Goal: Task Accomplishment & Management: Complete application form

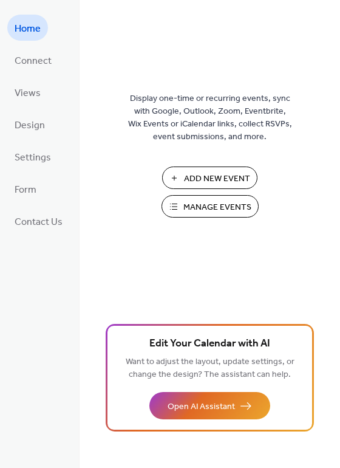
click at [212, 208] on span "Manage Events" at bounding box center [217, 207] width 68 height 13
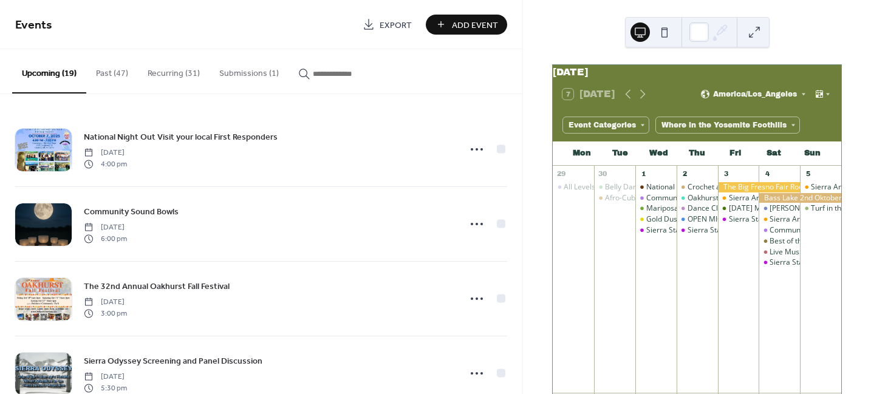
click at [250, 76] on button "Submissions (1)" at bounding box center [249, 70] width 79 height 43
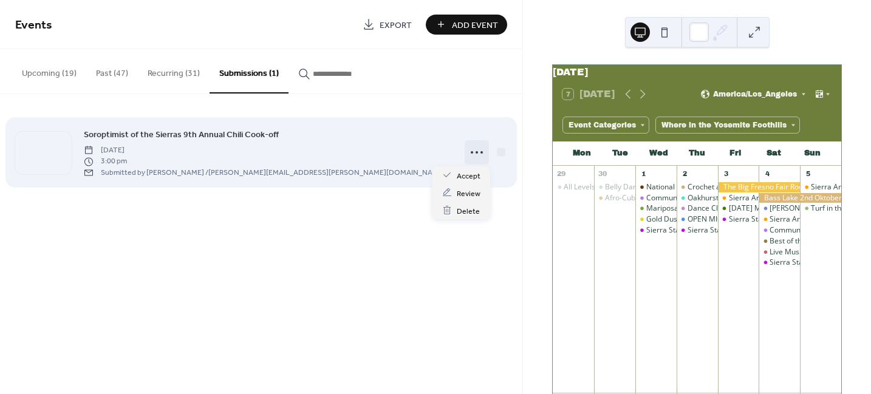
click at [470, 152] on icon at bounding box center [476, 152] width 19 height 19
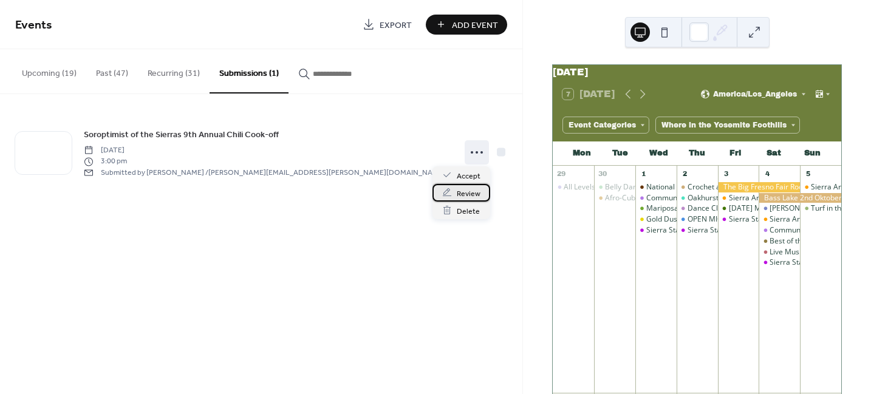
click at [458, 194] on span "Review" at bounding box center [469, 193] width 24 height 13
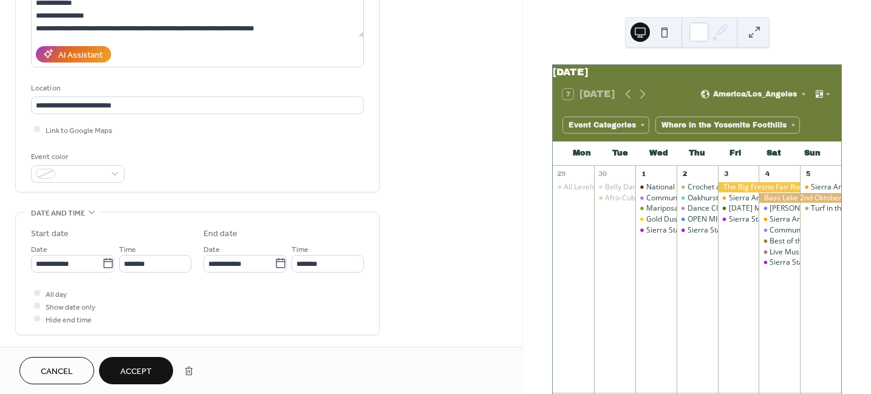
scroll to position [262, 0]
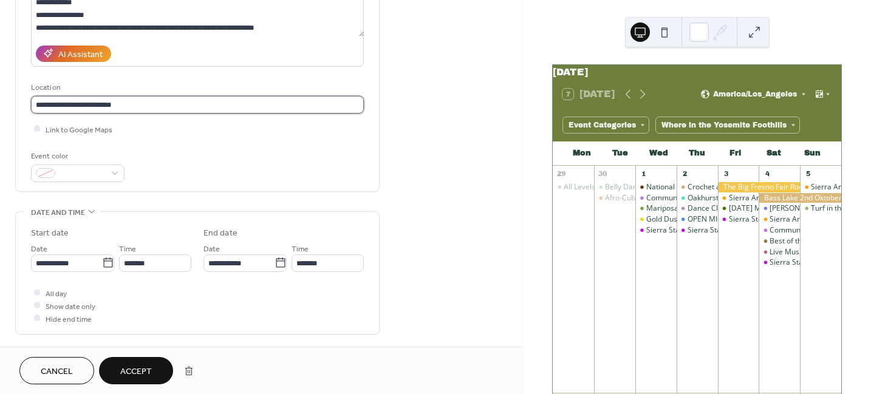
click at [148, 96] on input "**********" at bounding box center [197, 105] width 333 height 18
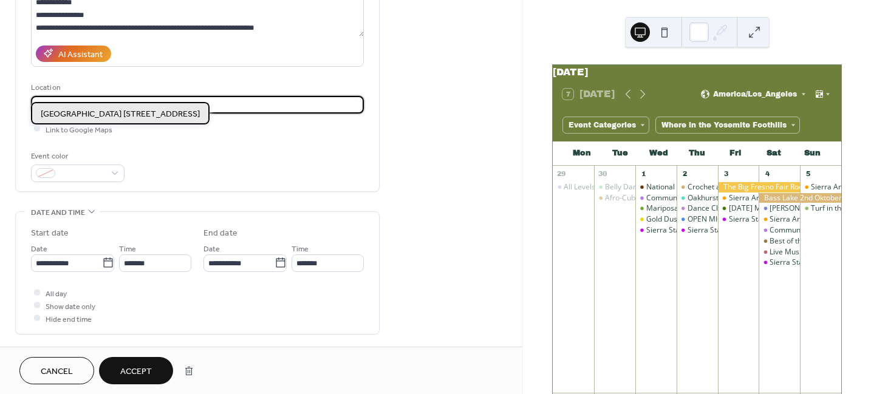
click at [140, 112] on span "[GEOGRAPHIC_DATA] [STREET_ADDRESS]" at bounding box center [120, 114] width 159 height 13
type input "**********"
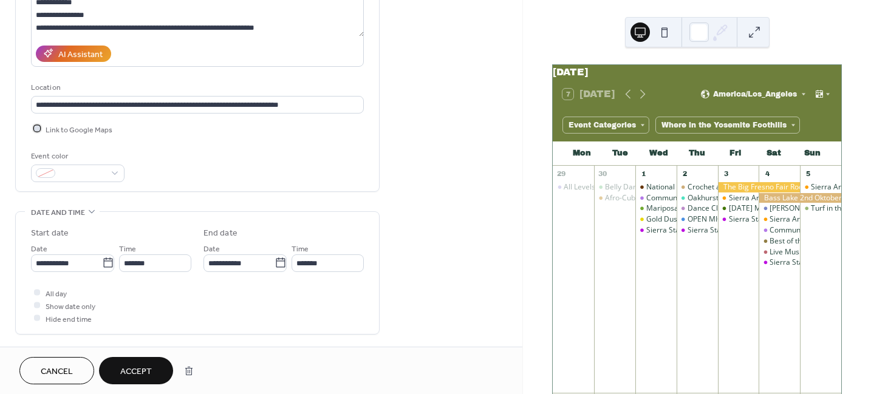
click at [38, 126] on div at bounding box center [37, 129] width 6 height 6
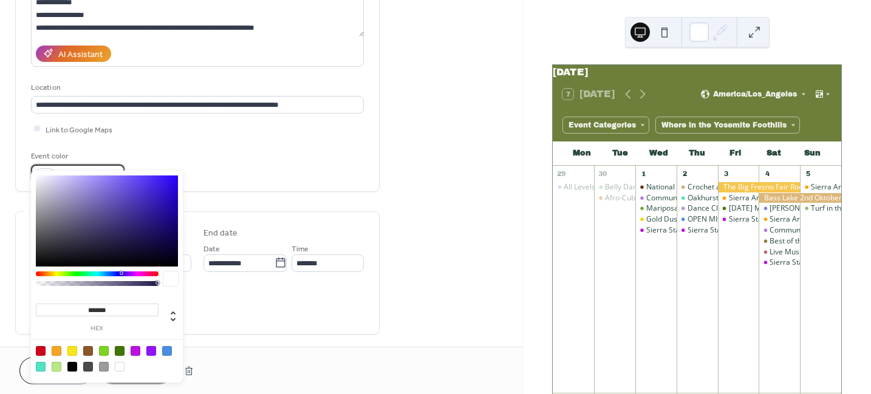
click at [87, 168] on span at bounding box center [82, 174] width 45 height 13
click at [56, 351] on div at bounding box center [57, 351] width 10 height 10
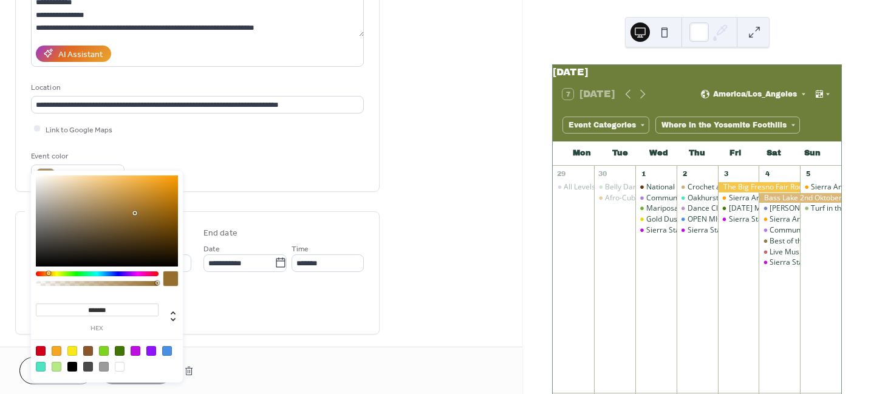
click at [135, 213] on div at bounding box center [107, 221] width 142 height 91
type input "*******"
click at [132, 196] on div at bounding box center [107, 221] width 142 height 91
click at [200, 150] on div "Event color #C59240FF" at bounding box center [197, 166] width 333 height 32
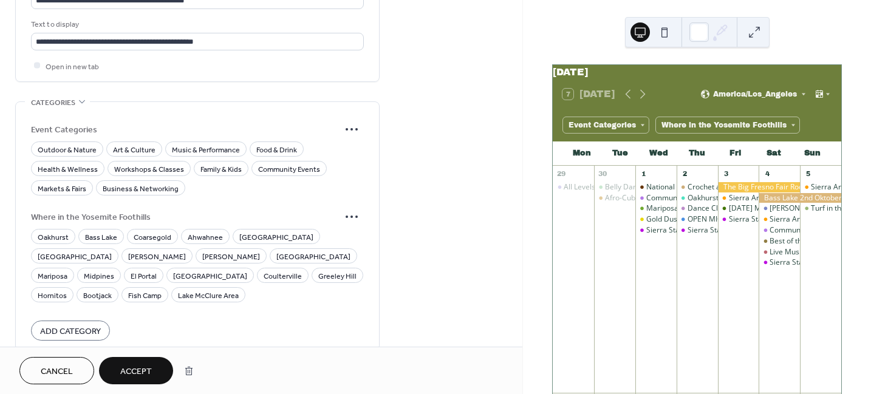
scroll to position [798, 0]
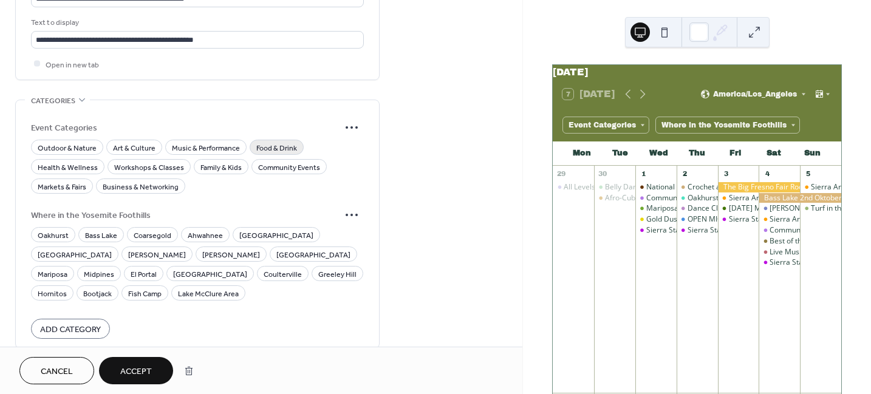
click at [267, 142] on span "Food & Drink" at bounding box center [276, 148] width 41 height 13
click at [224, 161] on span "Family & Kids" at bounding box center [220, 167] width 41 height 13
click at [283, 161] on span "Community Events" at bounding box center [289, 167] width 62 height 13
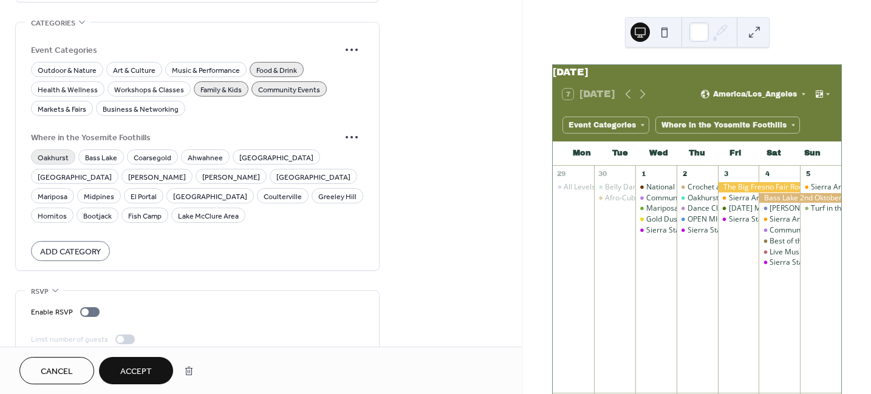
click at [43, 151] on span "Oakhurst" at bounding box center [53, 157] width 31 height 13
click at [144, 369] on span "Accept" at bounding box center [136, 372] width 32 height 13
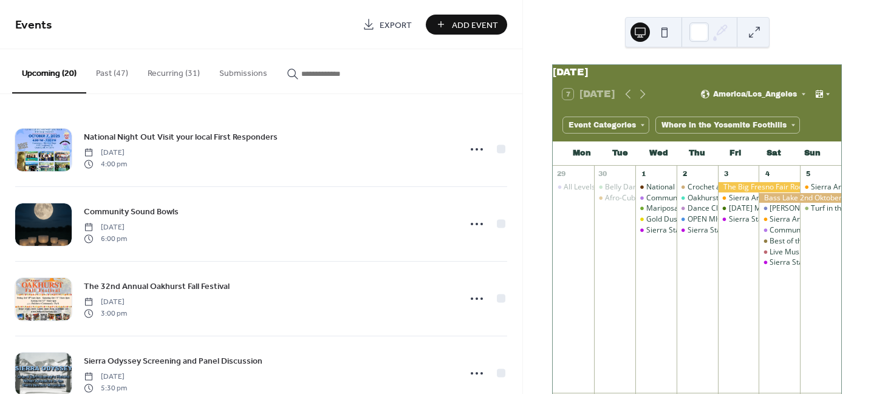
click at [824, 98] on icon at bounding box center [827, 94] width 7 height 7
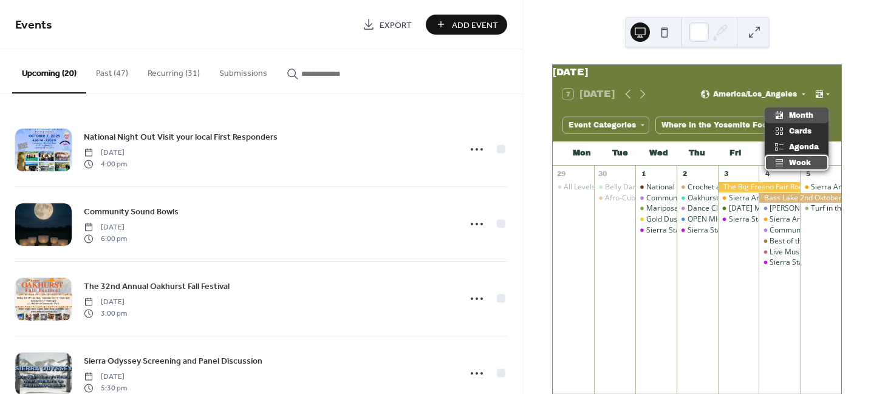
click at [802, 160] on span "Week" at bounding box center [800, 162] width 22 height 11
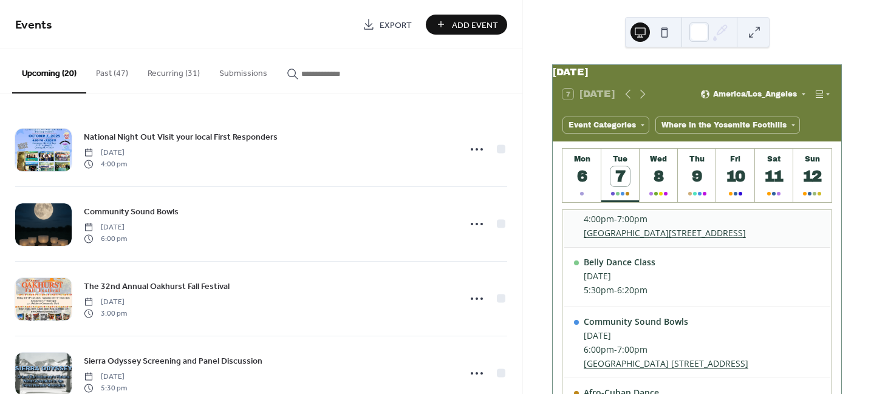
scroll to position [39, 0]
click at [591, 185] on div "6" at bounding box center [582, 176] width 20 height 20
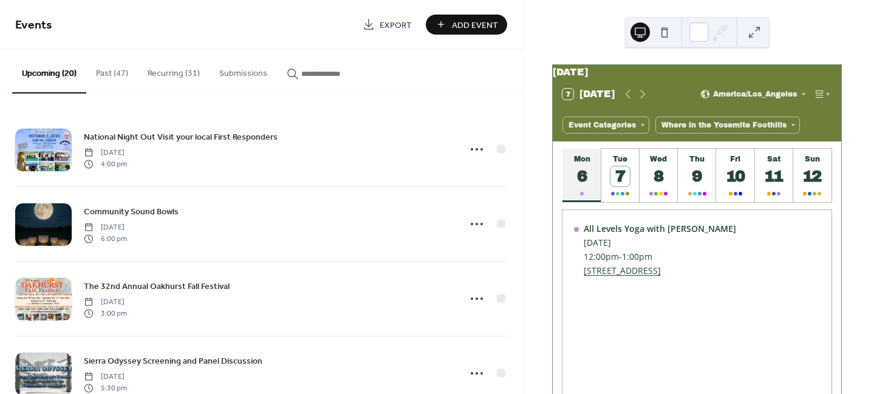
scroll to position [0, 0]
click at [609, 183] on button "Tue 7" at bounding box center [620, 175] width 38 height 53
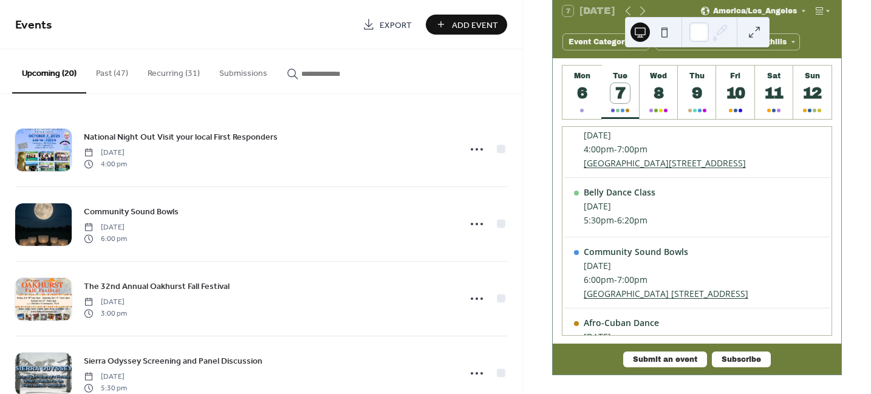
scroll to position [23, 0]
click at [654, 103] on div "8" at bounding box center [659, 93] width 20 height 20
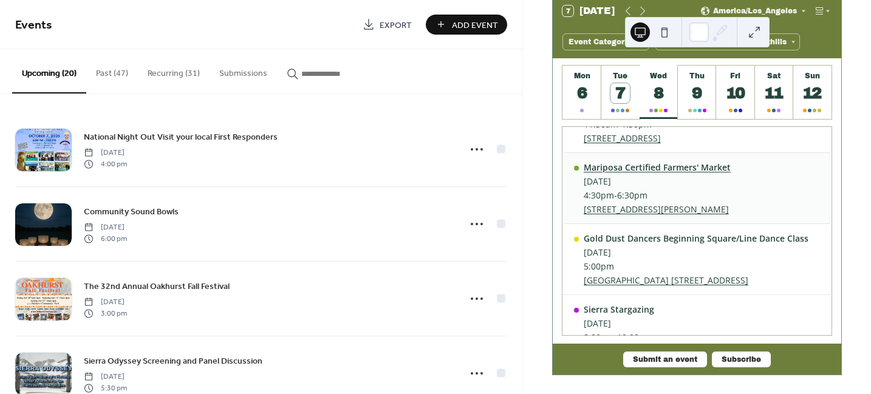
scroll to position [87, 0]
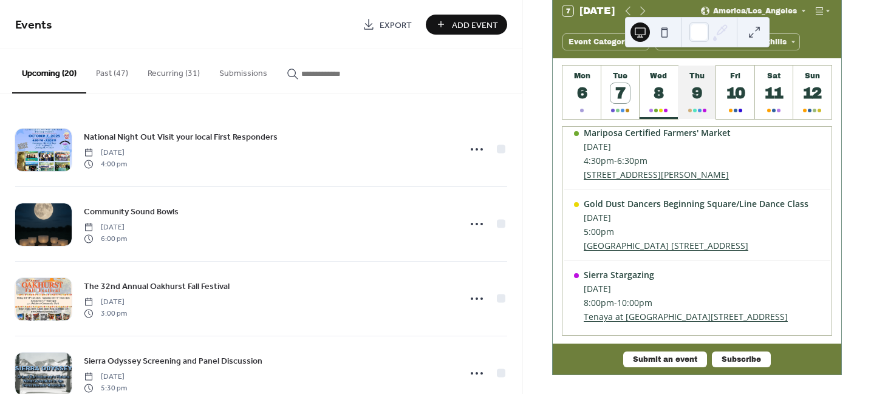
click at [696, 80] on div "Thu" at bounding box center [697, 76] width 31 height 9
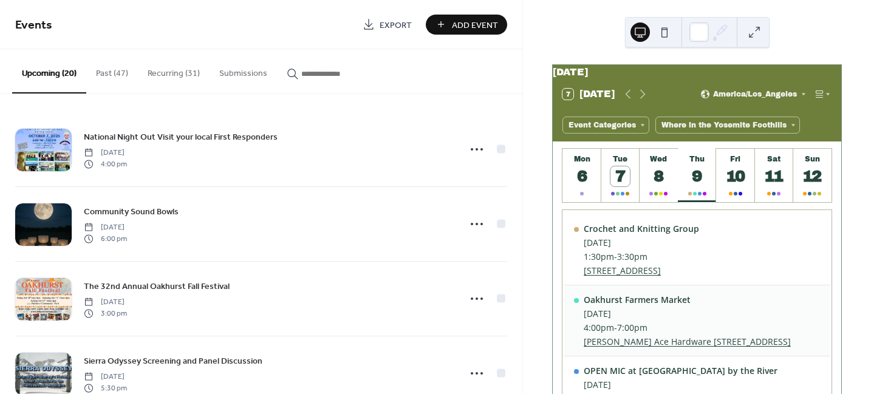
scroll to position [83, 0]
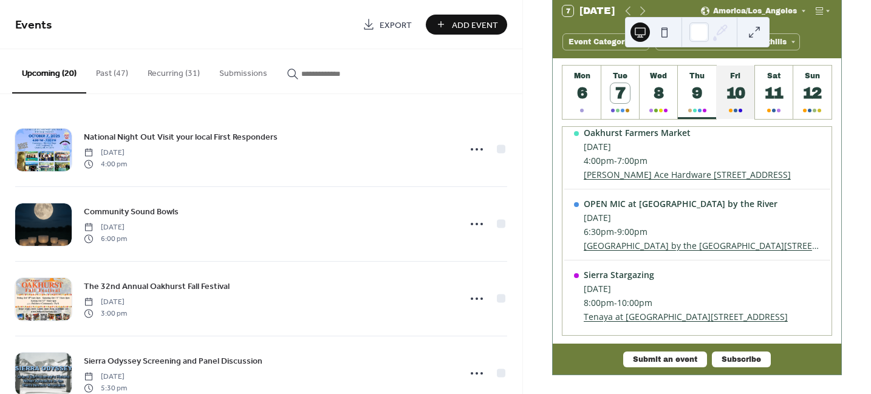
click at [736, 95] on div "10" at bounding box center [736, 93] width 20 height 20
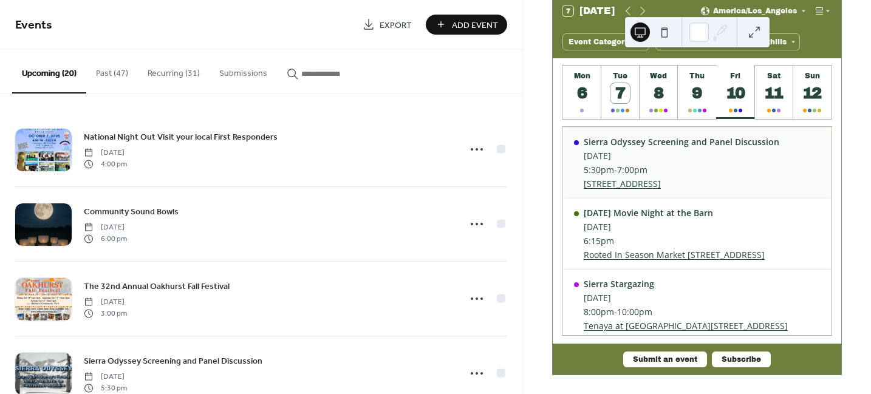
scroll to position [146, 0]
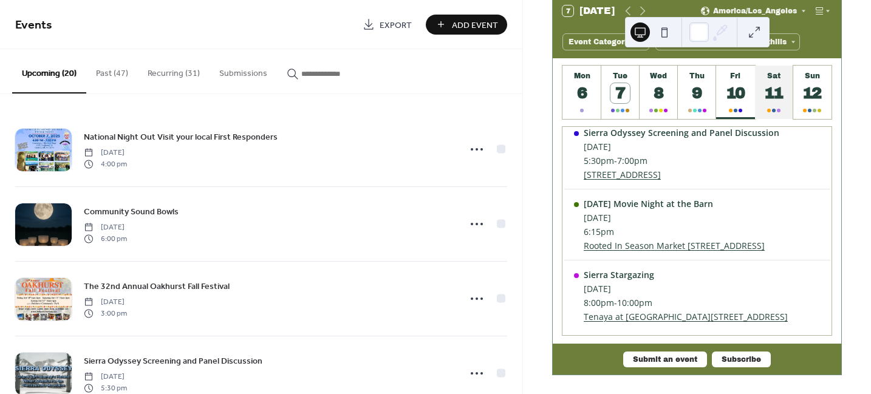
click at [779, 89] on div "11" at bounding box center [774, 93] width 20 height 20
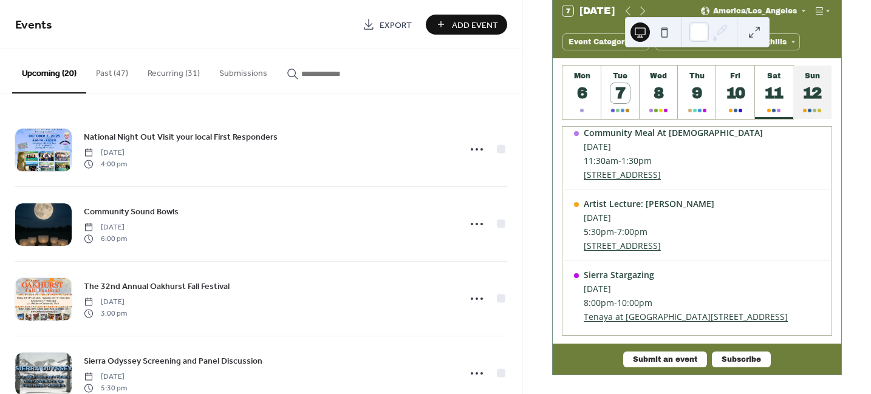
click at [813, 100] on div "12" at bounding box center [813, 93] width 20 height 20
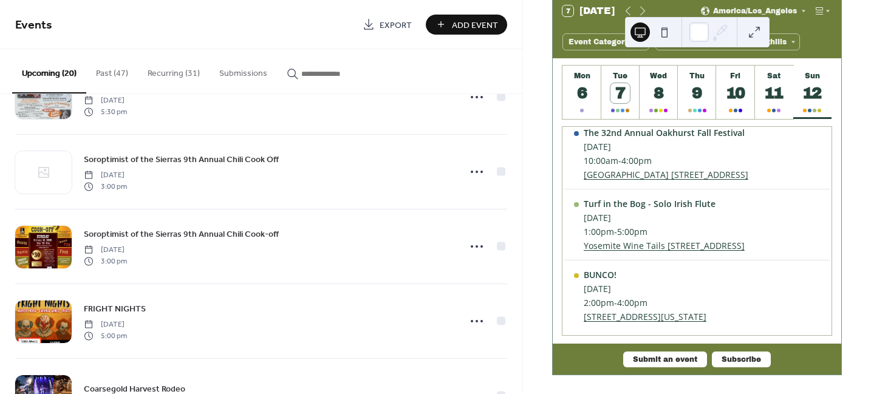
scroll to position [727, 0]
